Goal: Information Seeking & Learning: Learn about a topic

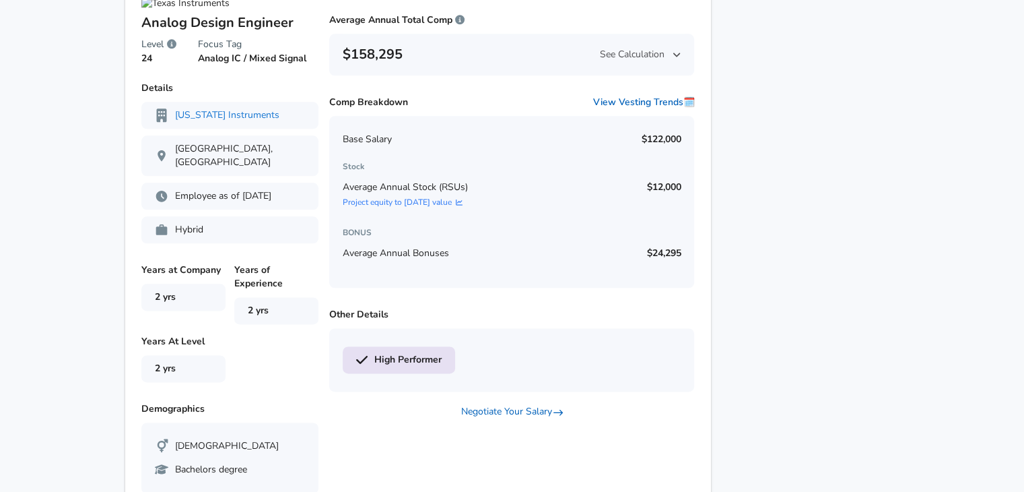
scroll to position [1640, 0]
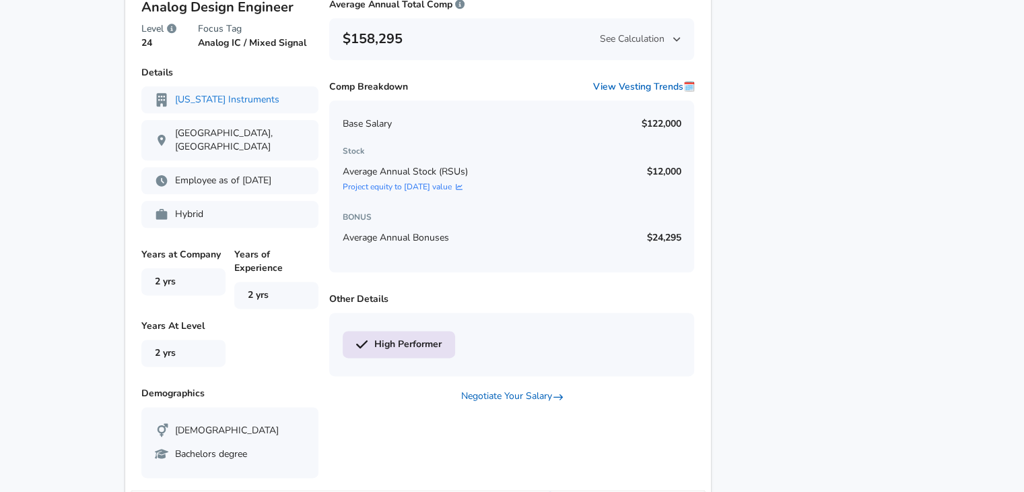
click at [710, 213] on div "Levels FYI Logo Salaries Hardware Engineer 24 Hardware Engineer Level 24 Levels…" at bounding box center [418, 233] width 587 height 3382
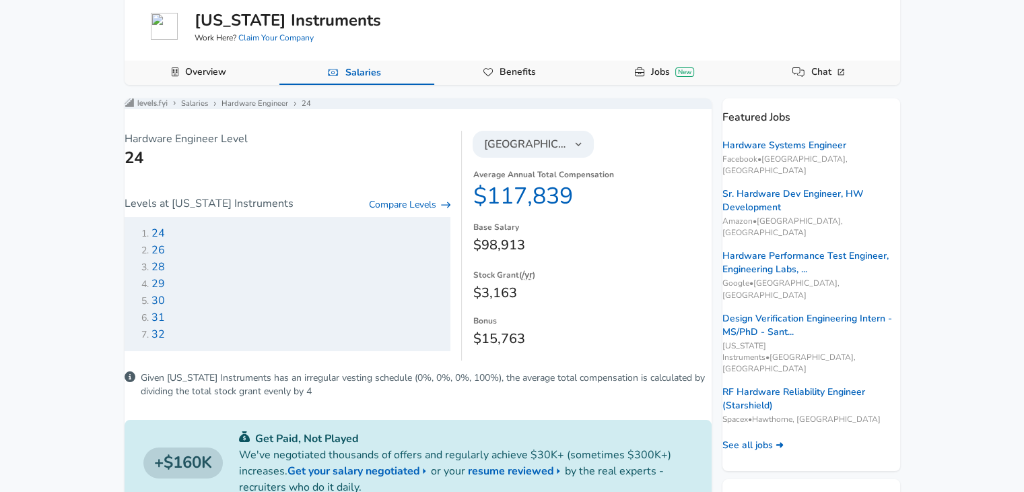
scroll to position [83, 0]
click at [165, 258] on span "26" at bounding box center [157, 250] width 13 height 15
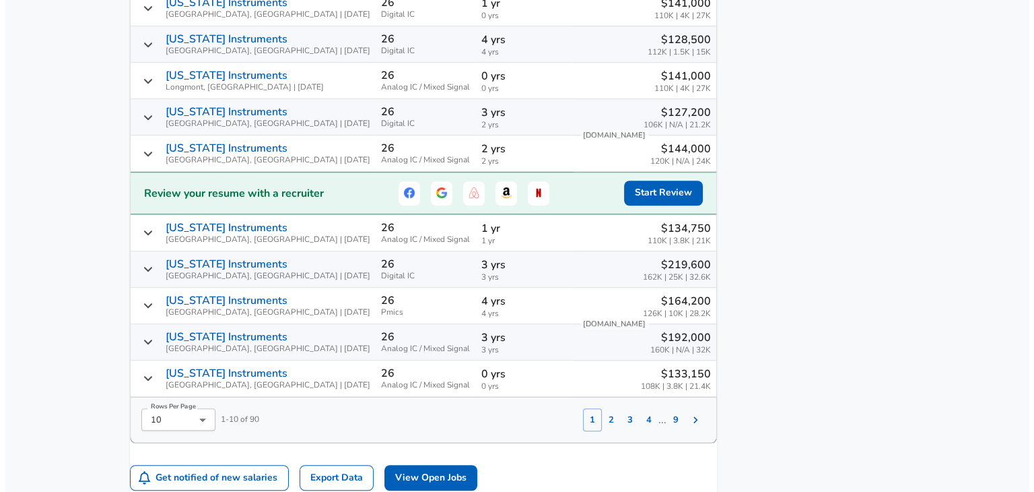
scroll to position [945, 0]
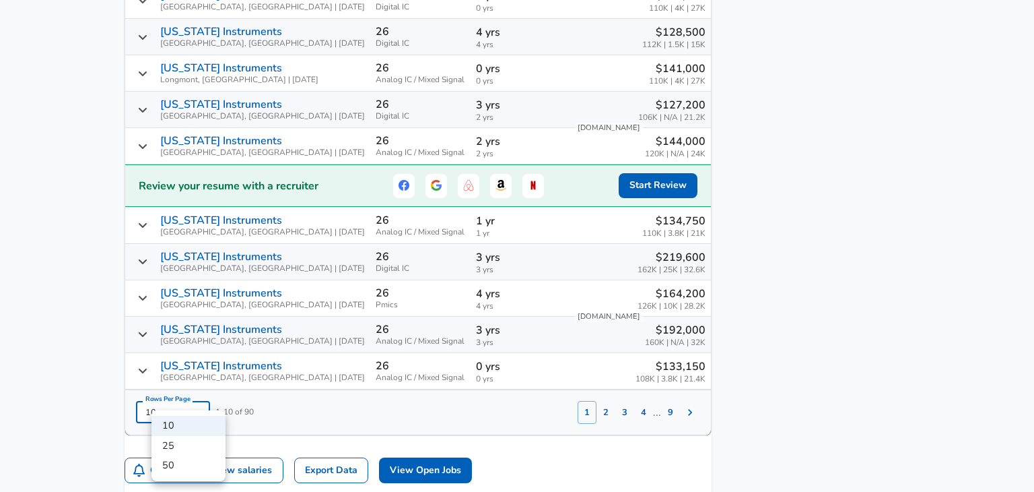
click at [205, 464] on li "50" at bounding box center [188, 465] width 74 height 20
type input "50"
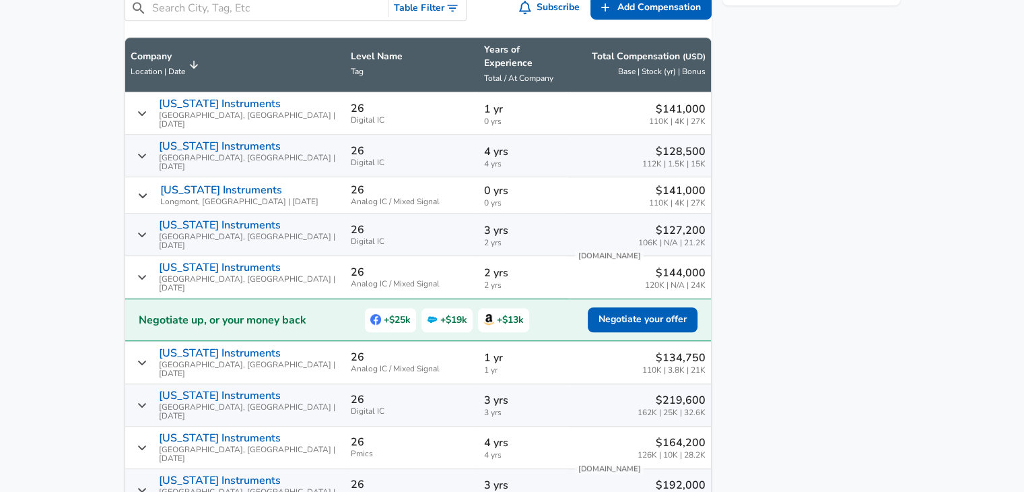
scroll to position [858, 0]
